Goal: Task Accomplishment & Management: Complete application form

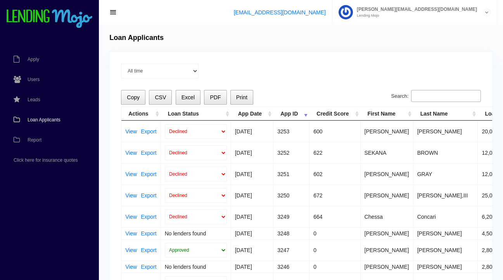
click at [46, 120] on span "Loan Applicants" at bounding box center [44, 120] width 33 height 5
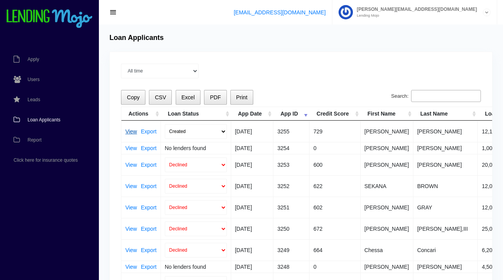
click at [132, 131] on link "View" at bounding box center [131, 131] width 12 height 5
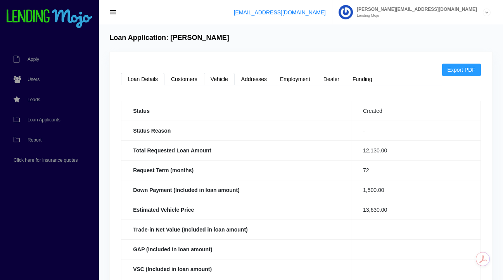
click at [218, 81] on link "Vehicle" at bounding box center [219, 79] width 31 height 12
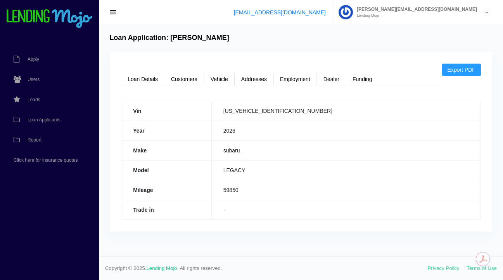
click at [304, 80] on link "Employment" at bounding box center [295, 79] width 43 height 12
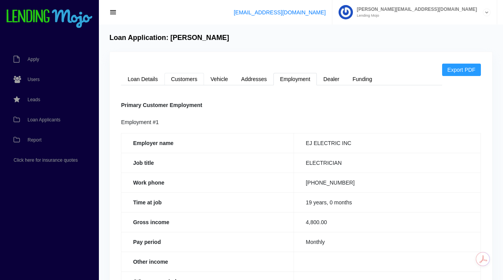
click at [189, 77] on link "Customers" at bounding box center [185, 79] width 40 height 12
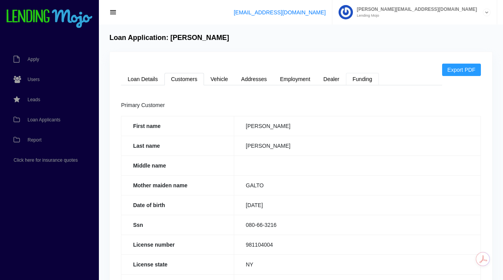
click at [361, 80] on link "Funding" at bounding box center [362, 79] width 33 height 12
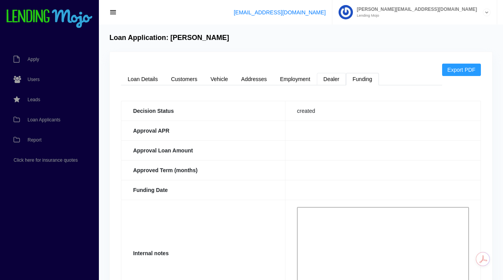
click at [327, 81] on link "Dealer" at bounding box center [331, 79] width 29 height 12
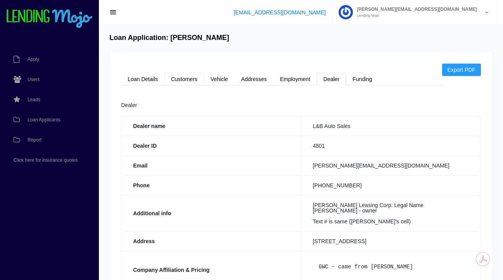
click at [182, 81] on link "Customers" at bounding box center [185, 79] width 40 height 12
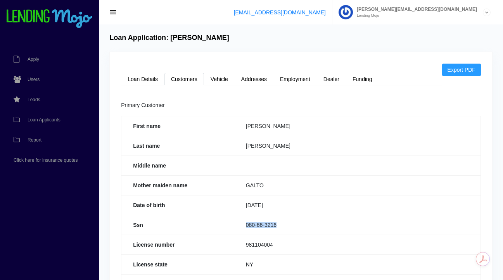
drag, startPoint x: 279, startPoint y: 224, endPoint x: 243, endPoint y: 224, distance: 35.3
click at [243, 224] on td "080-66-3216" at bounding box center [357, 225] width 247 height 20
copy td "080-66-3216"
click at [142, 81] on link "Loan Details" at bounding box center [142, 79] width 43 height 12
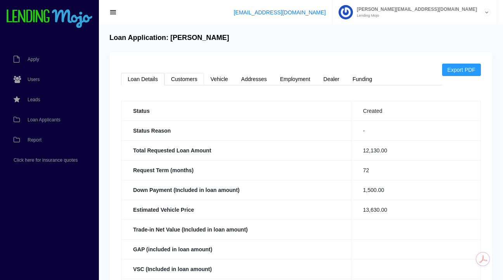
click at [194, 80] on link "Customers" at bounding box center [185, 79] width 40 height 12
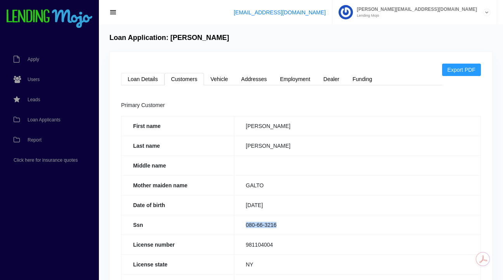
click at [143, 78] on link "Loan Details" at bounding box center [142, 79] width 43 height 12
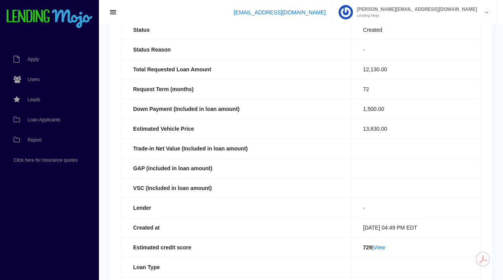
scroll to position [85, 0]
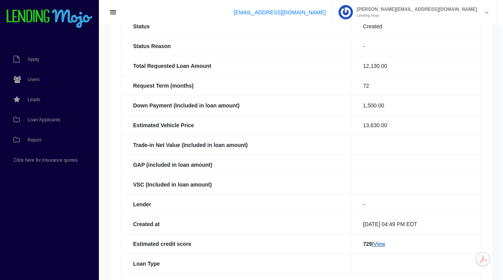
click at [380, 245] on link "View" at bounding box center [380, 244] width 12 height 6
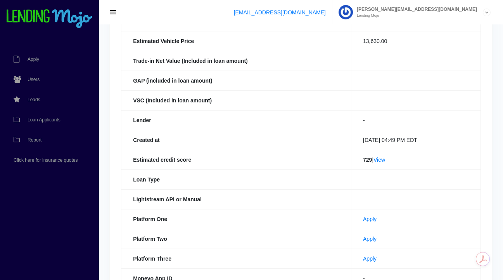
scroll to position [180, 0]
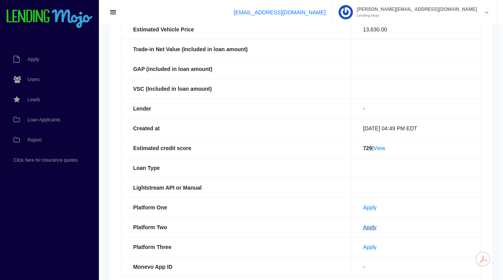
click at [363, 229] on link "Apply" at bounding box center [370, 227] width 14 height 6
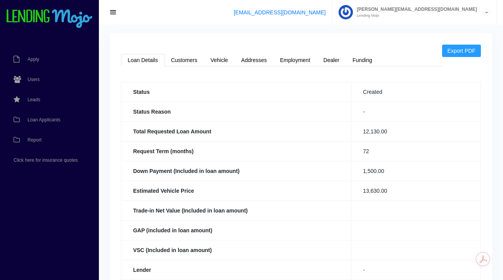
scroll to position [17, 0]
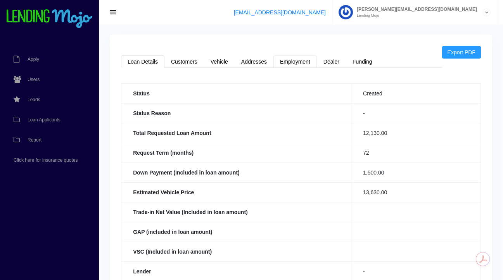
click at [289, 62] on link "Employment" at bounding box center [295, 61] width 43 height 12
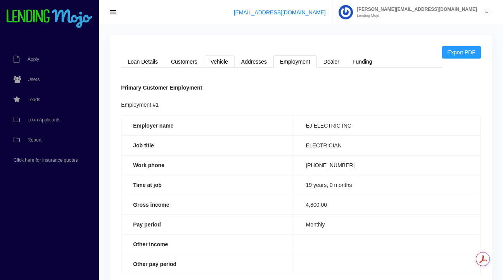
click at [218, 65] on link "Vehicle" at bounding box center [219, 61] width 31 height 12
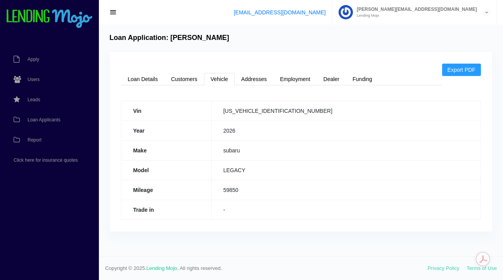
scroll to position [0, 0]
click at [51, 118] on span "Loan Applicants" at bounding box center [44, 120] width 33 height 5
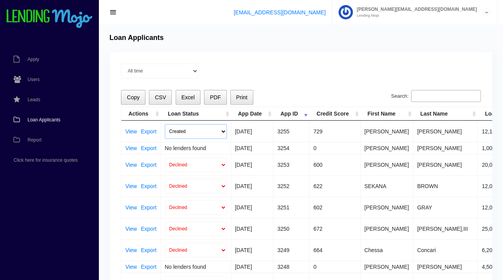
click at [221, 130] on select "Created Submitted" at bounding box center [196, 131] width 62 height 15
select select "submitted"
click at [165, 124] on select "Created Submitted" at bounding box center [196, 131] width 62 height 15
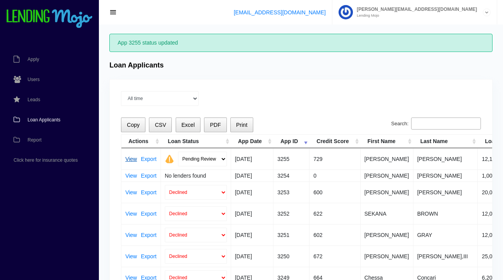
click at [129, 160] on link "View" at bounding box center [131, 158] width 12 height 5
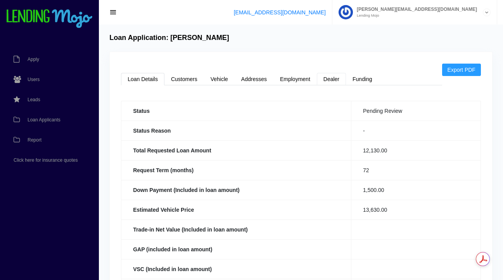
click at [333, 82] on link "Dealer" at bounding box center [331, 79] width 29 height 12
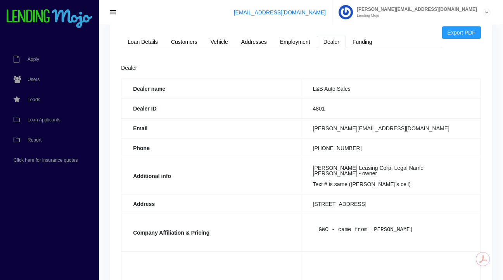
scroll to position [36, 0]
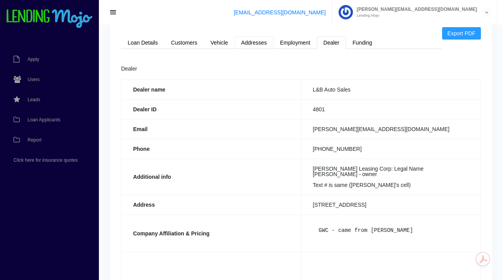
click at [253, 43] on link "Addresses" at bounding box center [254, 42] width 39 height 12
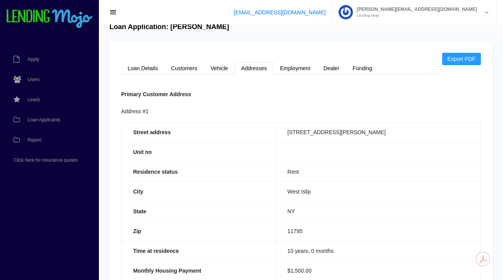
scroll to position [0, 0]
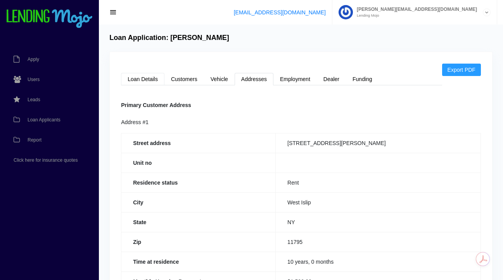
click at [144, 79] on link "Loan Details" at bounding box center [142, 79] width 43 height 12
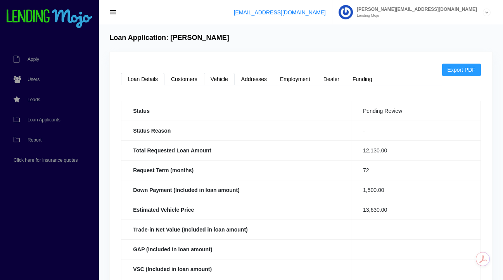
click at [213, 81] on link "Vehicle" at bounding box center [219, 79] width 31 height 12
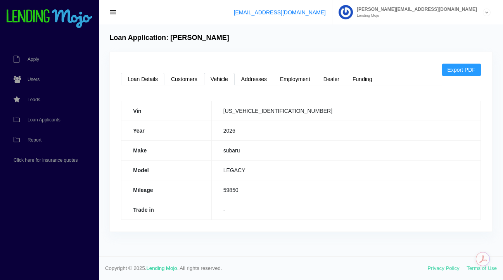
click at [142, 83] on link "Loan Details" at bounding box center [142, 79] width 43 height 12
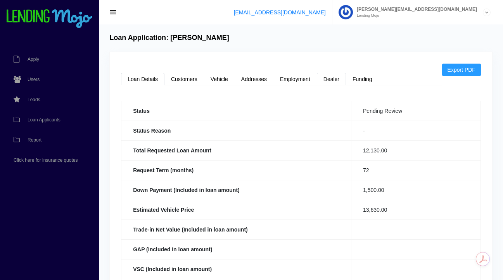
click at [333, 81] on link "Dealer" at bounding box center [331, 79] width 29 height 12
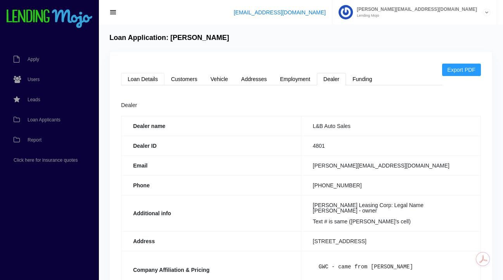
click at [145, 80] on link "Loan Details" at bounding box center [142, 79] width 43 height 12
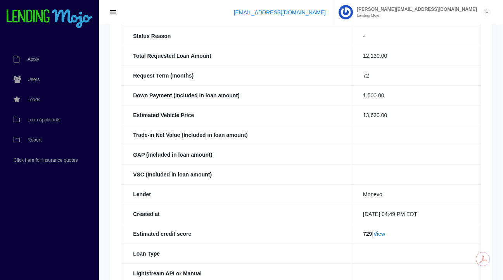
scroll to position [97, 0]
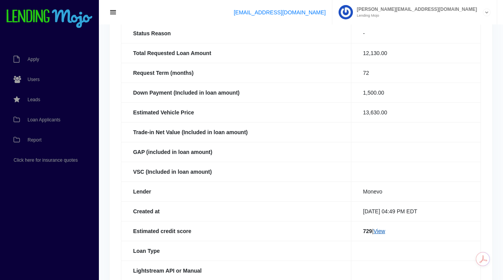
click at [379, 231] on link "View" at bounding box center [380, 231] width 12 height 6
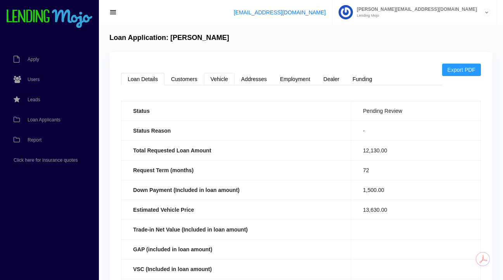
click at [218, 80] on link "Vehicle" at bounding box center [219, 79] width 31 height 12
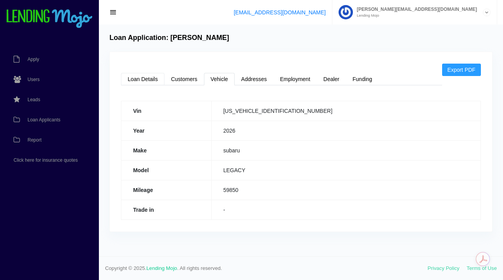
click at [144, 78] on link "Loan Details" at bounding box center [142, 79] width 43 height 12
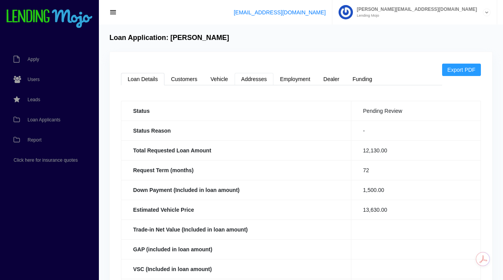
click at [260, 80] on link "Addresses" at bounding box center [254, 79] width 39 height 12
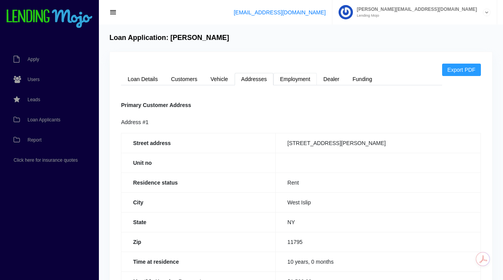
click at [300, 82] on link "Employment" at bounding box center [295, 79] width 43 height 12
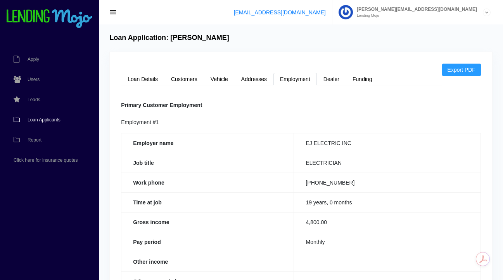
click at [45, 120] on span "Loan Applicants" at bounding box center [44, 120] width 33 height 5
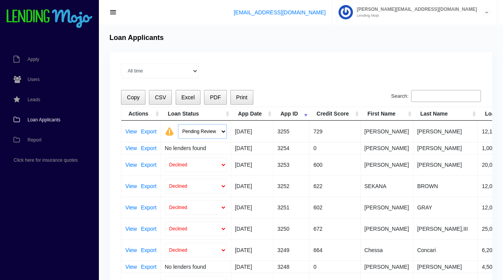
click at [224, 132] on select "Pending Review Approve Decline Unqualified" at bounding box center [202, 131] width 49 height 15
select select "approved"
click at [178, 124] on select "Pending Review Approve Decline Unqualified" at bounding box center [202, 131] width 49 height 15
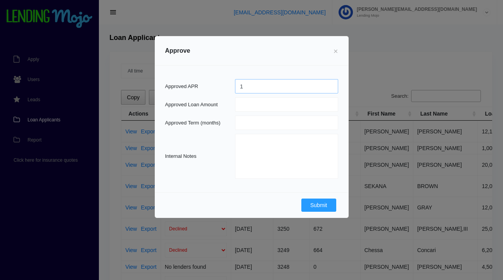
click at [330, 86] on input "1" at bounding box center [286, 86] width 103 height 14
click at [330, 86] on input "2" at bounding box center [286, 86] width 103 height 14
click at [330, 86] on input "3" at bounding box center [286, 86] width 103 height 14
click at [330, 86] on input "4" at bounding box center [286, 86] width 103 height 14
click at [330, 86] on input "5" at bounding box center [286, 86] width 103 height 14
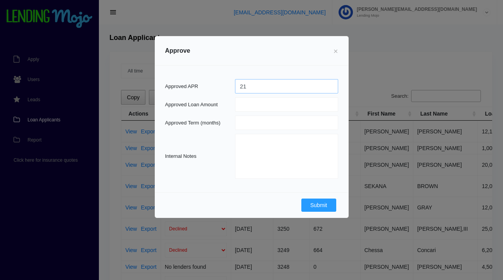
click at [330, 86] on input "21" at bounding box center [286, 86] width 103 height 14
click at [330, 89] on input "20" at bounding box center [286, 86] width 103 height 14
click at [330, 89] on input "19" at bounding box center [286, 86] width 103 height 14
type input "19.99"
click at [266, 109] on input "number" at bounding box center [286, 104] width 103 height 14
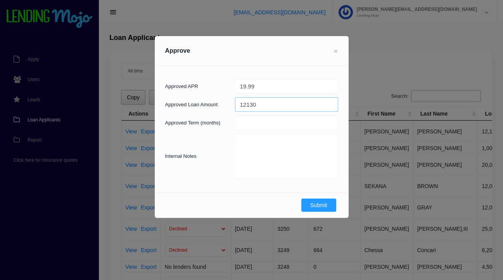
type input "12130"
click at [276, 125] on input "number" at bounding box center [286, 123] width 103 height 14
type input "60"
click at [319, 208] on button "Submit" at bounding box center [318, 205] width 35 height 13
